Goal: Information Seeking & Learning: Learn about a topic

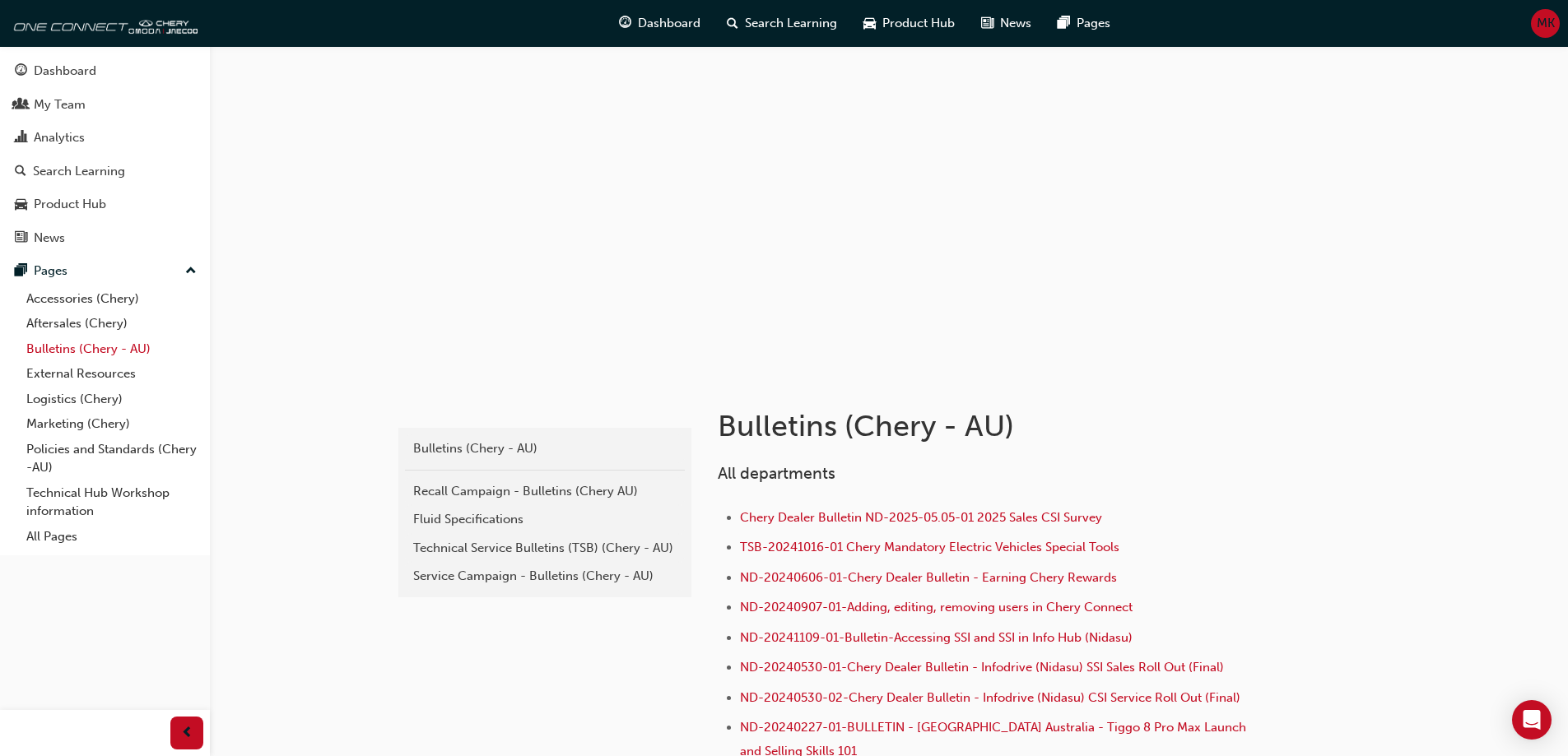
click at [73, 352] on link "Bulletins (Chery - AU)" at bounding box center [111, 349] width 183 height 25
click at [576, 551] on div "Technical Service Bulletins (TSB) (Chery - AU)" at bounding box center [544, 549] width 263 height 19
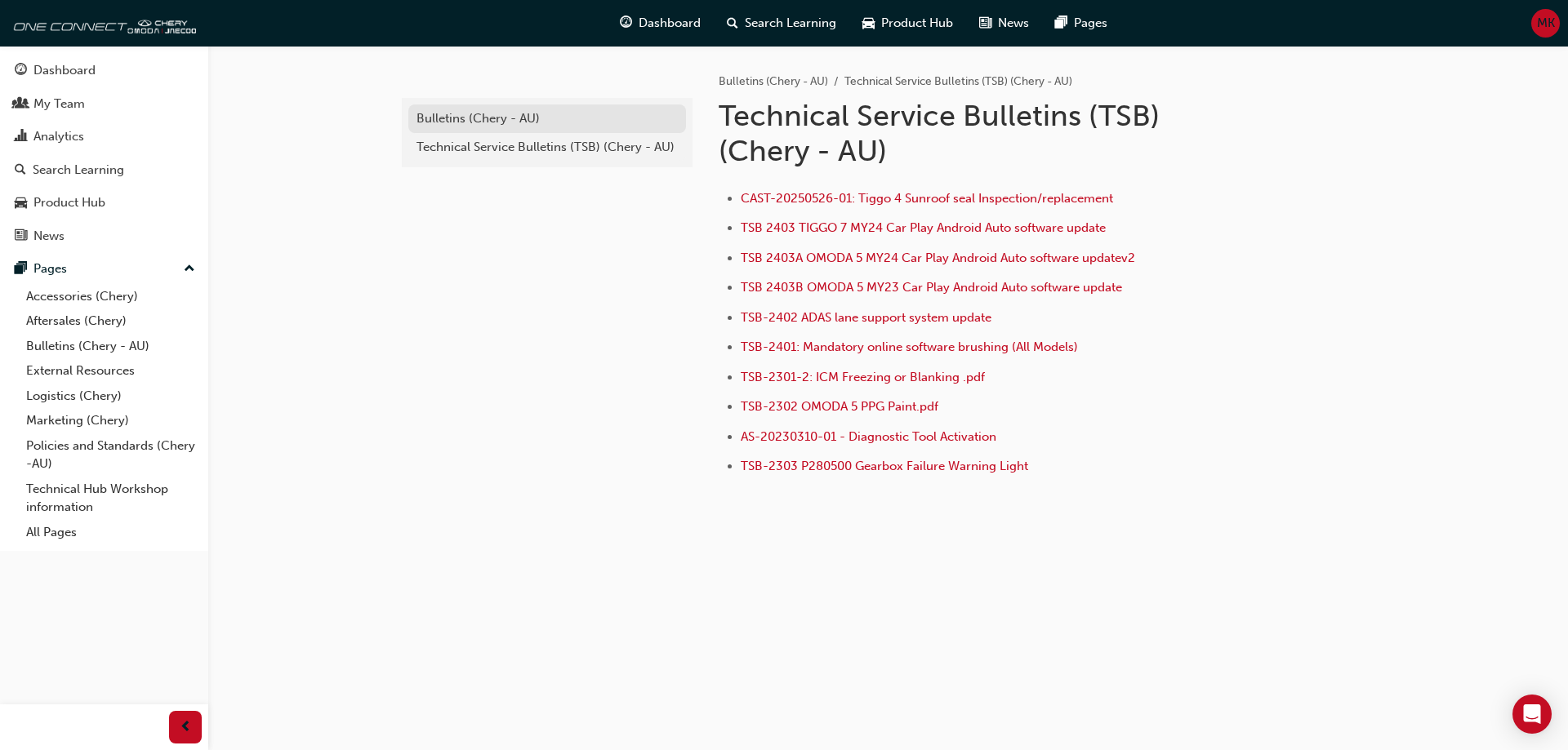
click at [491, 117] on div "Bulletins (Chery - AU)" at bounding box center [546, 119] width 261 height 18
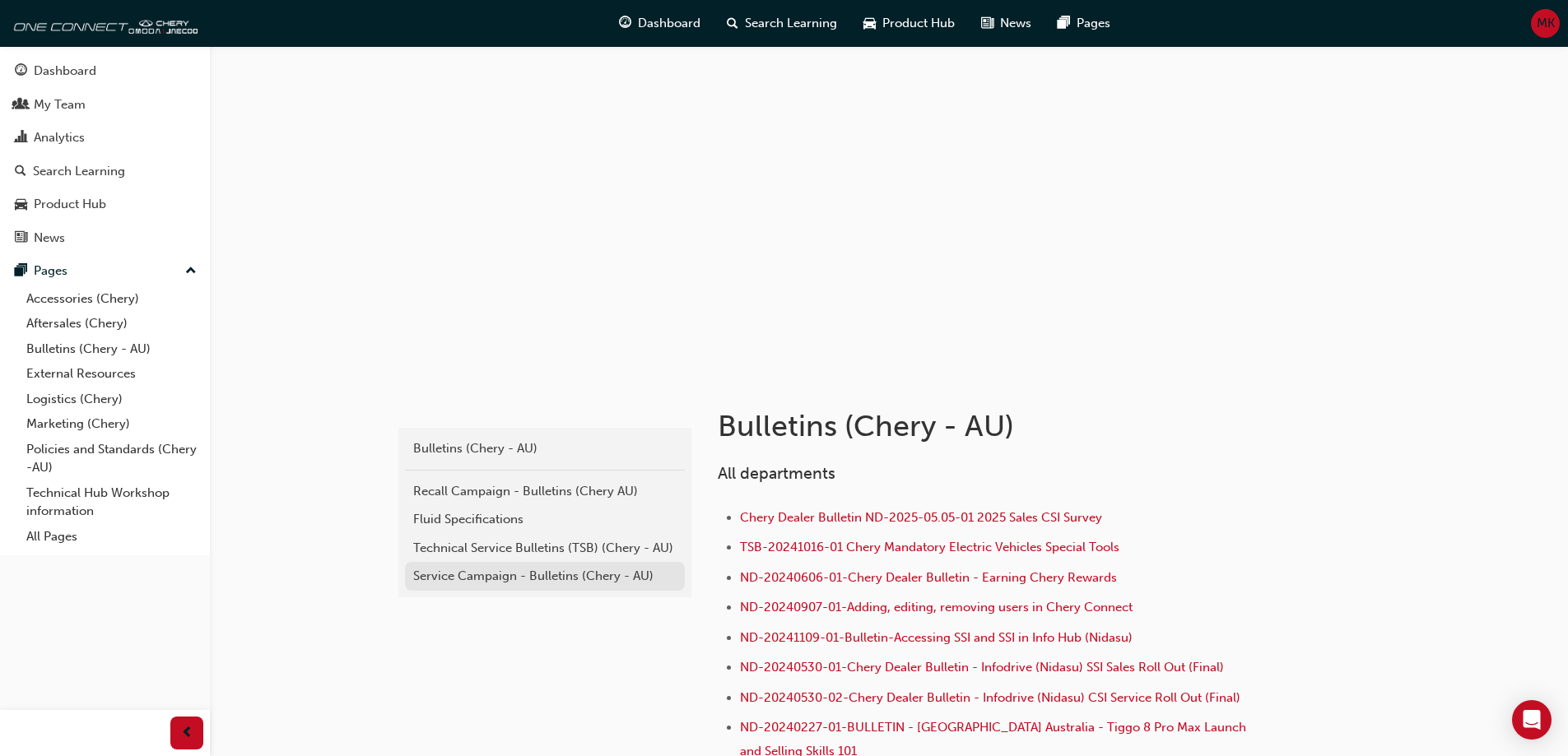
click at [513, 570] on div "Service Campaign - Bulletins (Chery - AU)" at bounding box center [544, 577] width 263 height 19
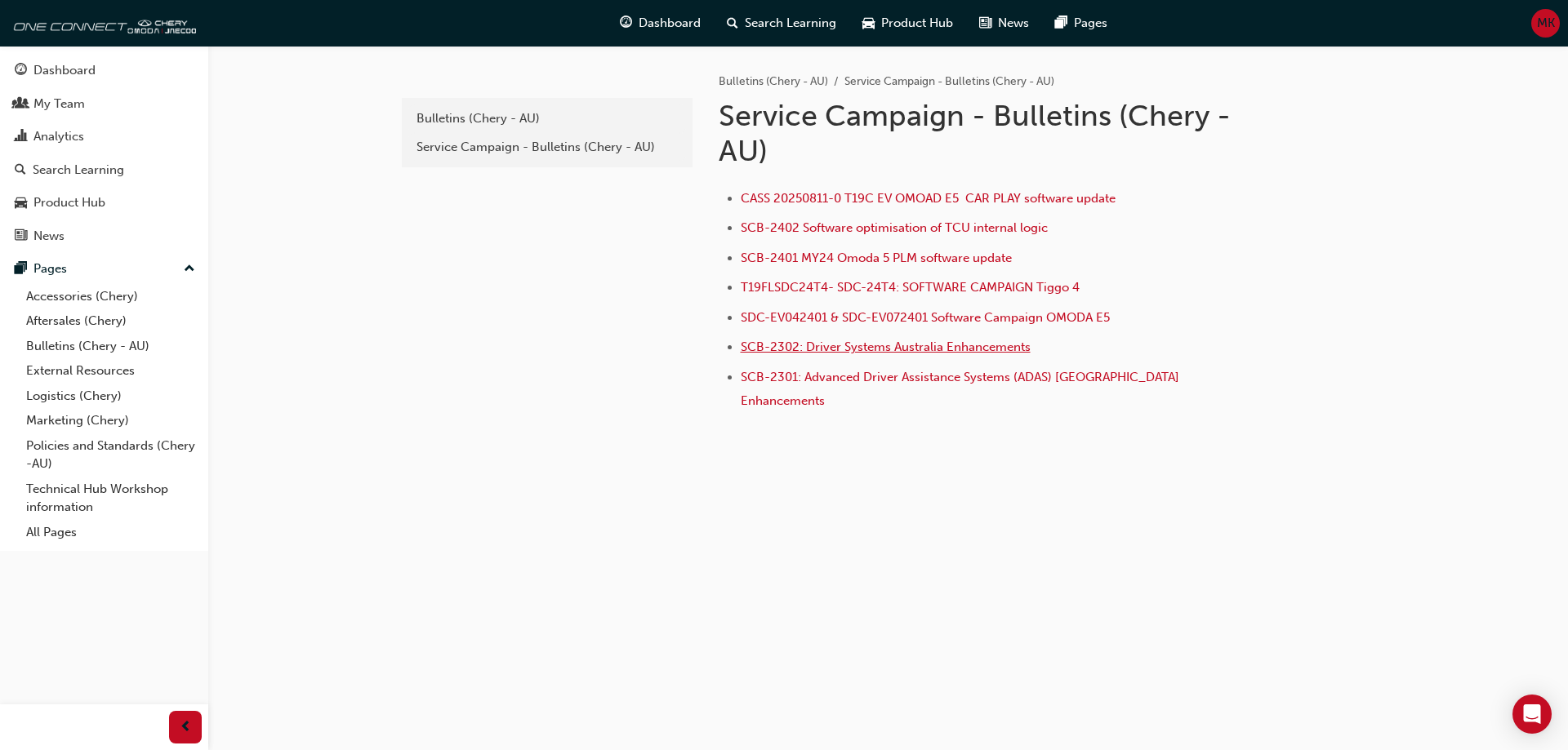
click at [945, 351] on span "SCB-2302: Driver Systems Australia Enhancements" at bounding box center [886, 347] width 290 height 15
click at [916, 375] on span "SCB-2301: Advanced Driver Assistance Systems (ADAS) [GEOGRAPHIC_DATA] Enhanceme…" at bounding box center [962, 389] width 442 height 39
click at [437, 112] on div "Bulletins (Chery - AU)" at bounding box center [546, 119] width 261 height 18
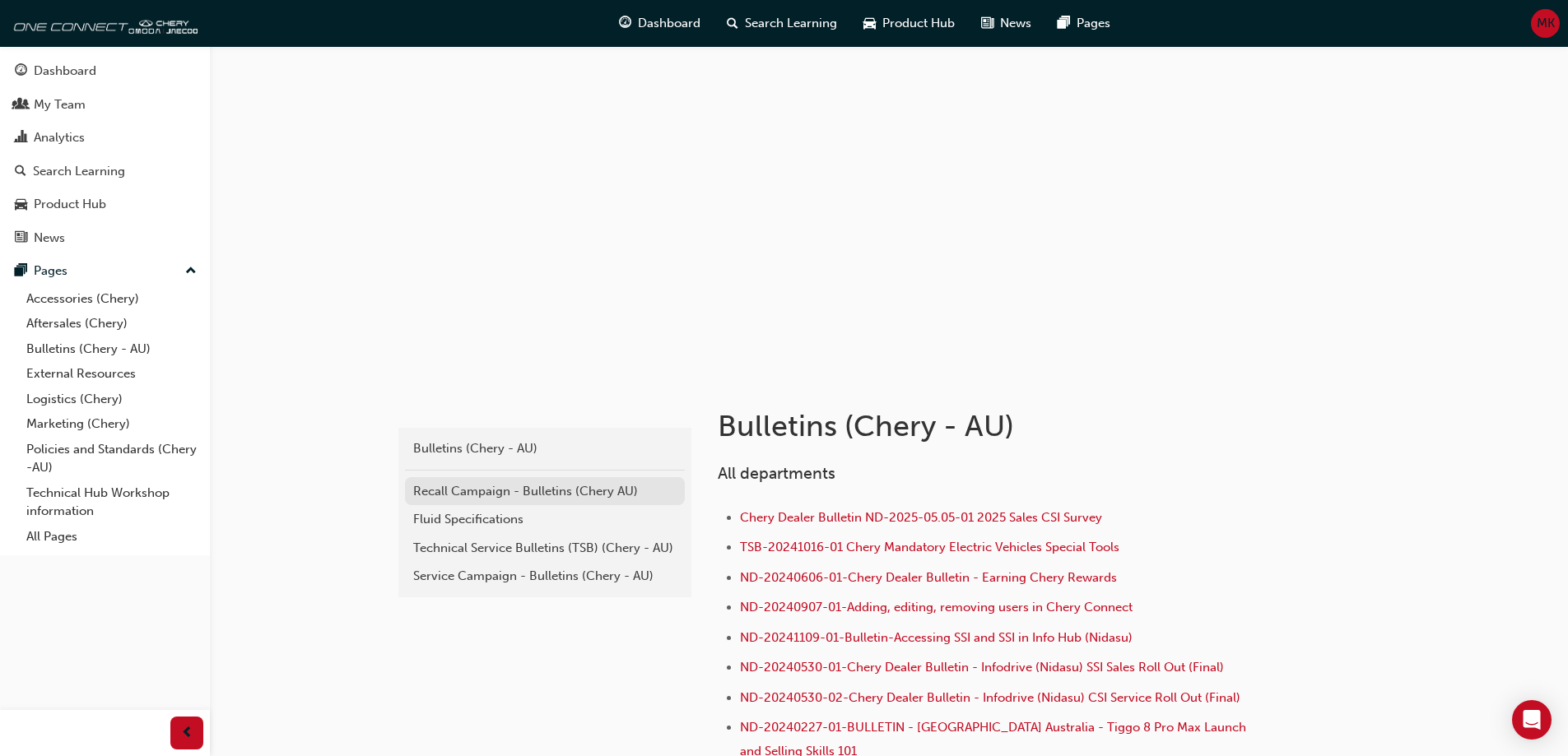
click at [552, 494] on div "Recall Campaign - Bulletins (Chery AU)" at bounding box center [544, 492] width 263 height 19
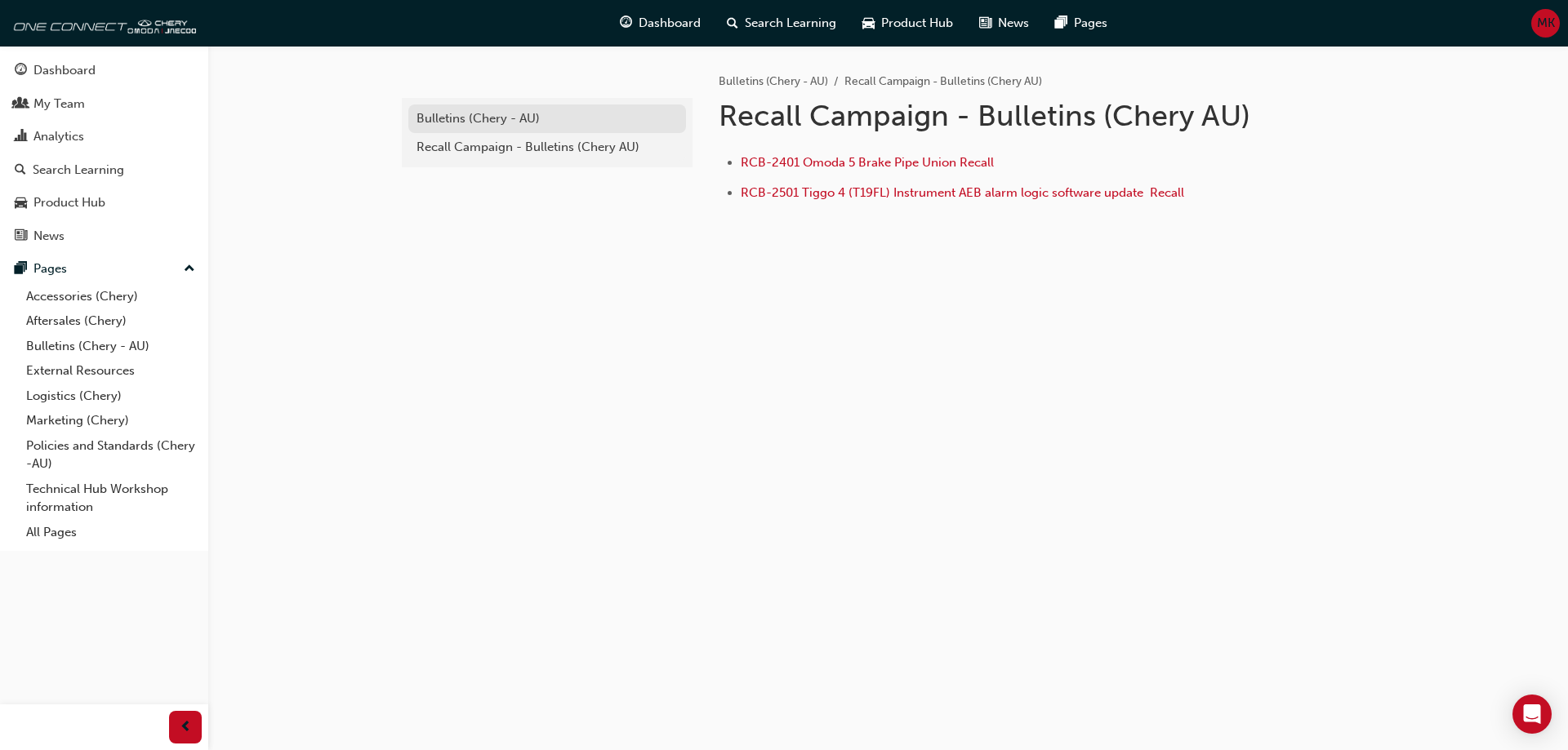
click at [474, 117] on div "Bulletins (Chery - AU)" at bounding box center [546, 119] width 261 height 18
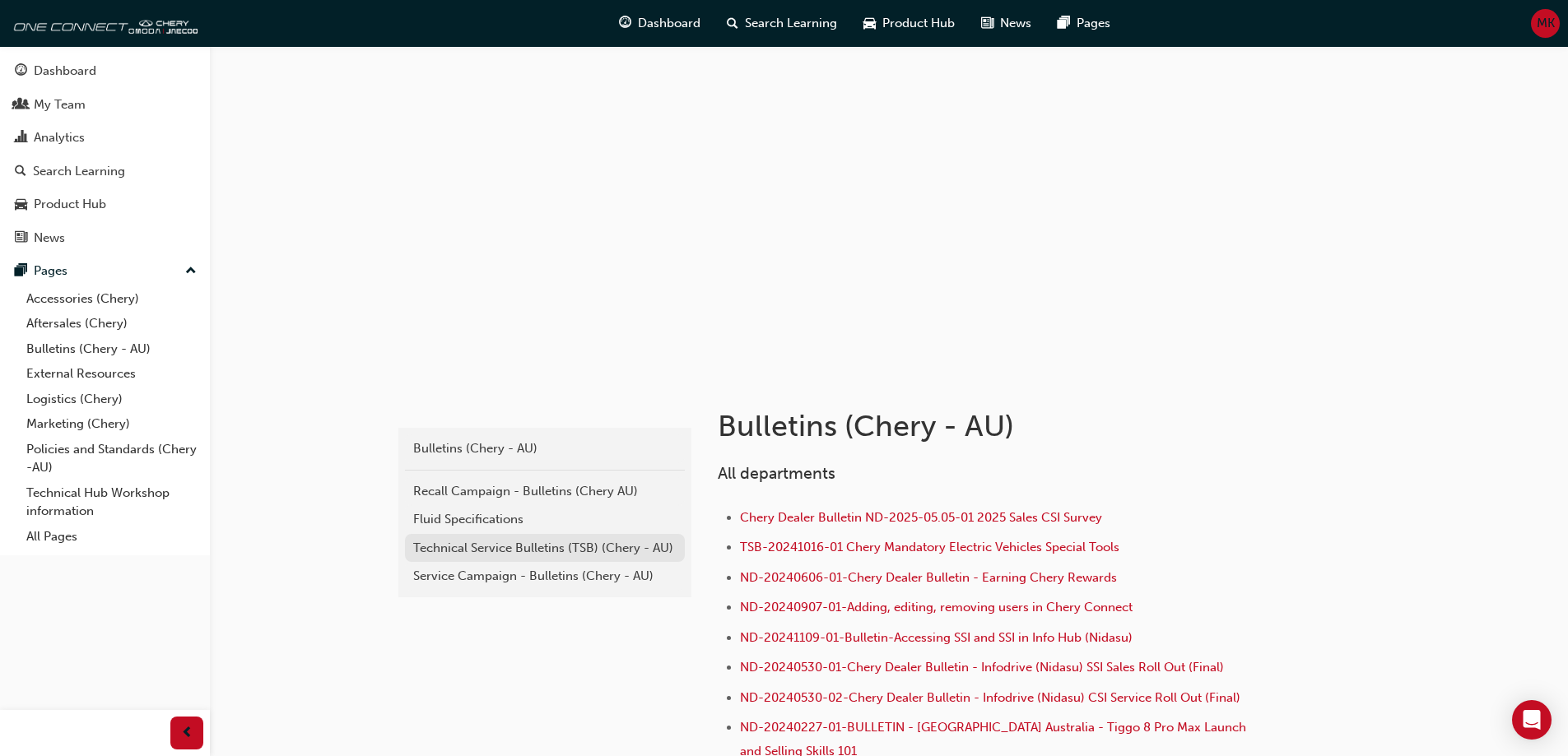
click at [516, 548] on div "Technical Service Bulletins (TSB) (Chery - AU)" at bounding box center [544, 549] width 263 height 19
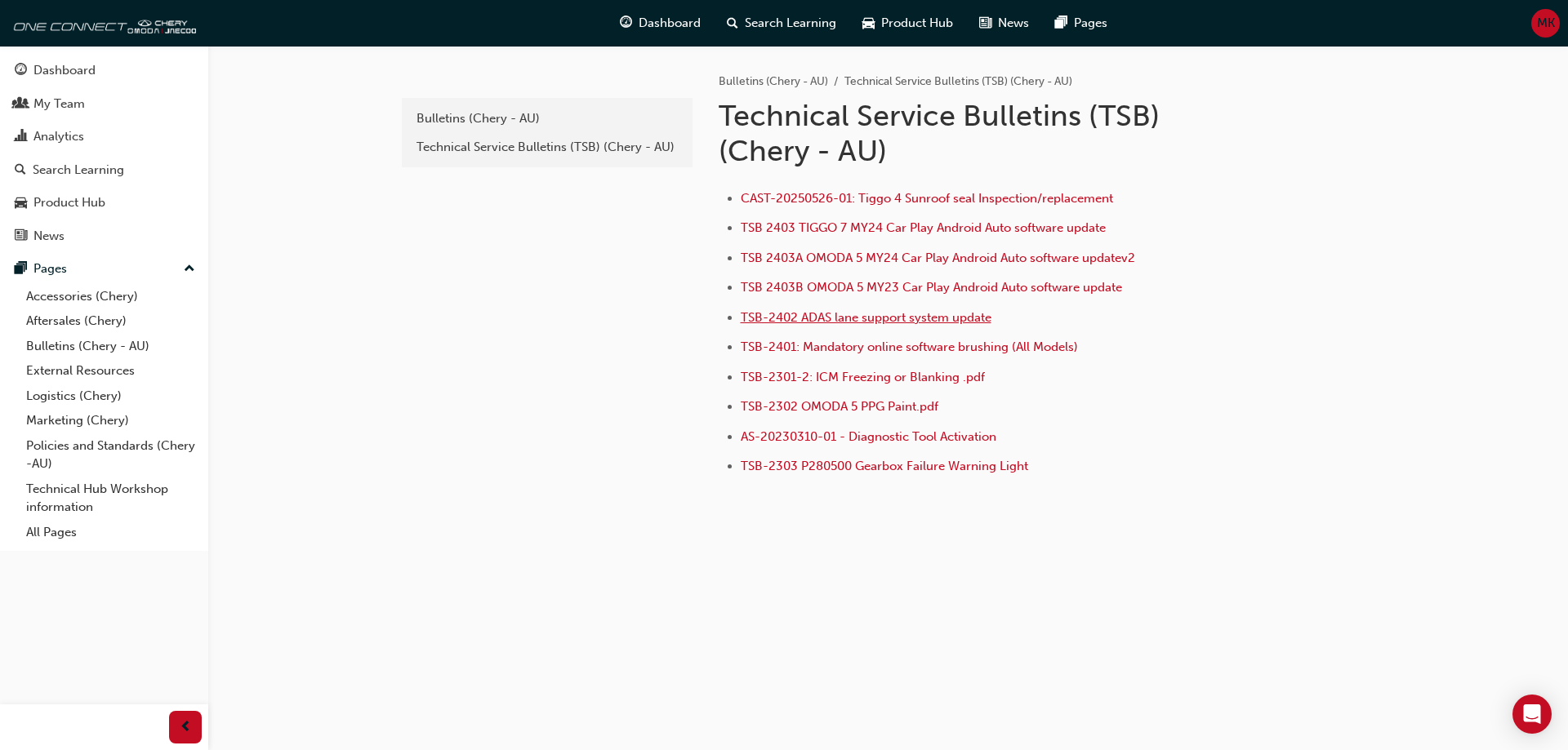
click at [914, 314] on span "TSB-2402 ADAS lane support system update" at bounding box center [867, 317] width 251 height 15
click at [904, 224] on span "TSB 2403 TIGGO 7 MY24 Car Play Android Auto software update" at bounding box center [924, 228] width 365 height 15
